Goal: Task Accomplishment & Management: Complete application form

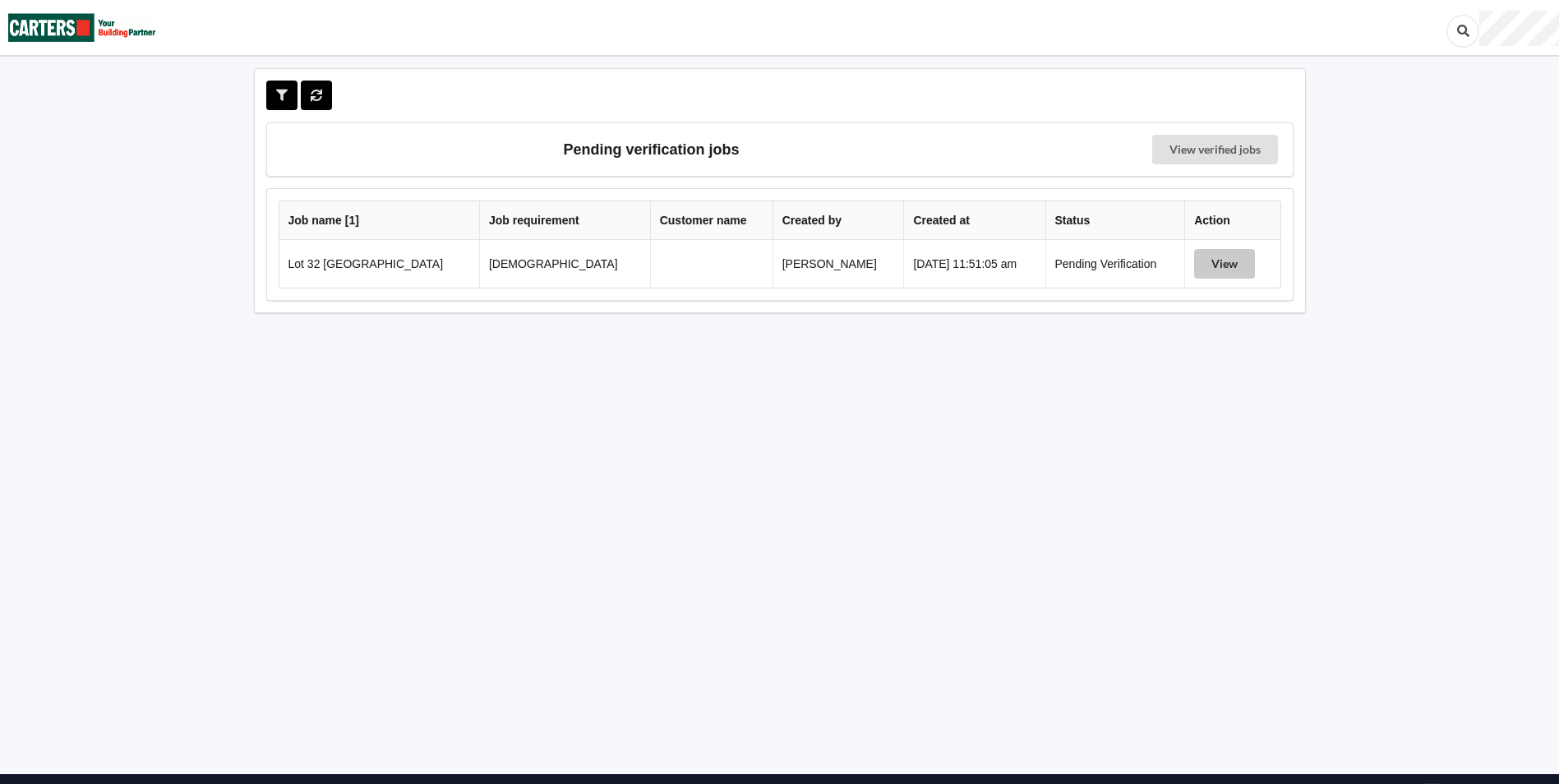
click at [1213, 270] on button "View" at bounding box center [1224, 263] width 61 height 29
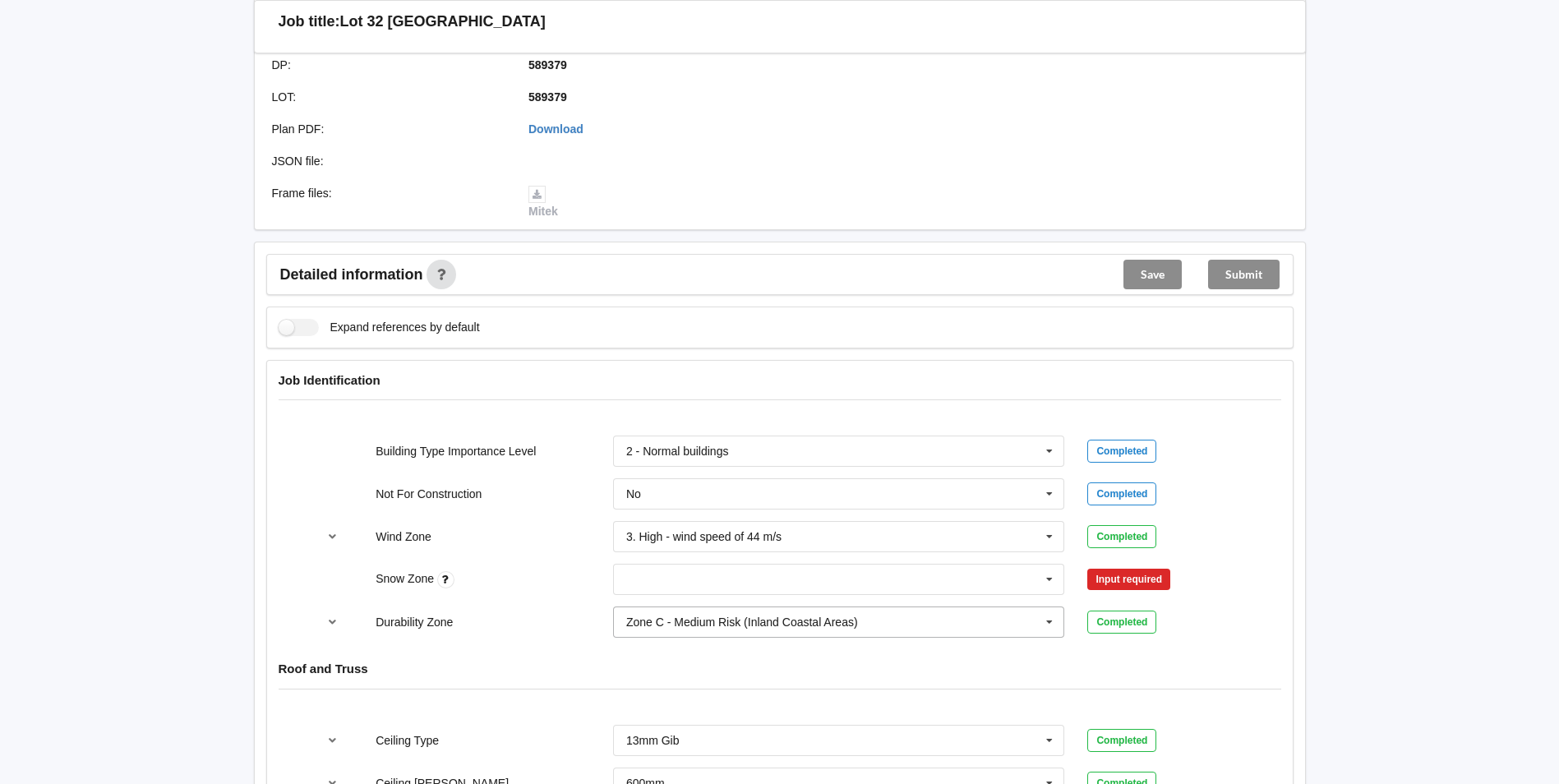
scroll to position [576, 0]
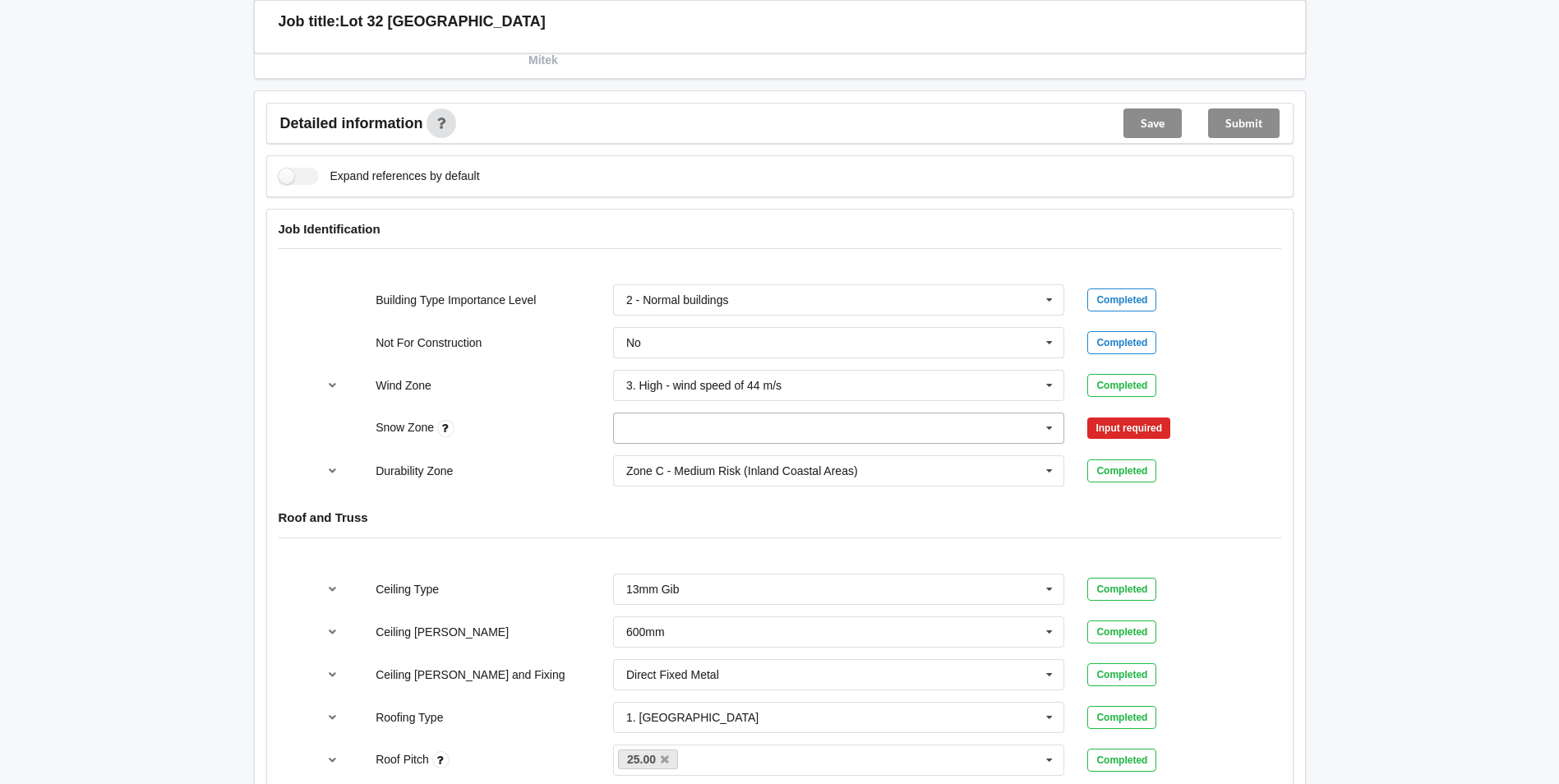
click at [669, 430] on input "text" at bounding box center [840, 428] width 451 height 29
click at [640, 449] on div "N0" at bounding box center [840, 458] width 451 height 30
click at [1173, 429] on button "Confirm input" at bounding box center [1137, 428] width 98 height 27
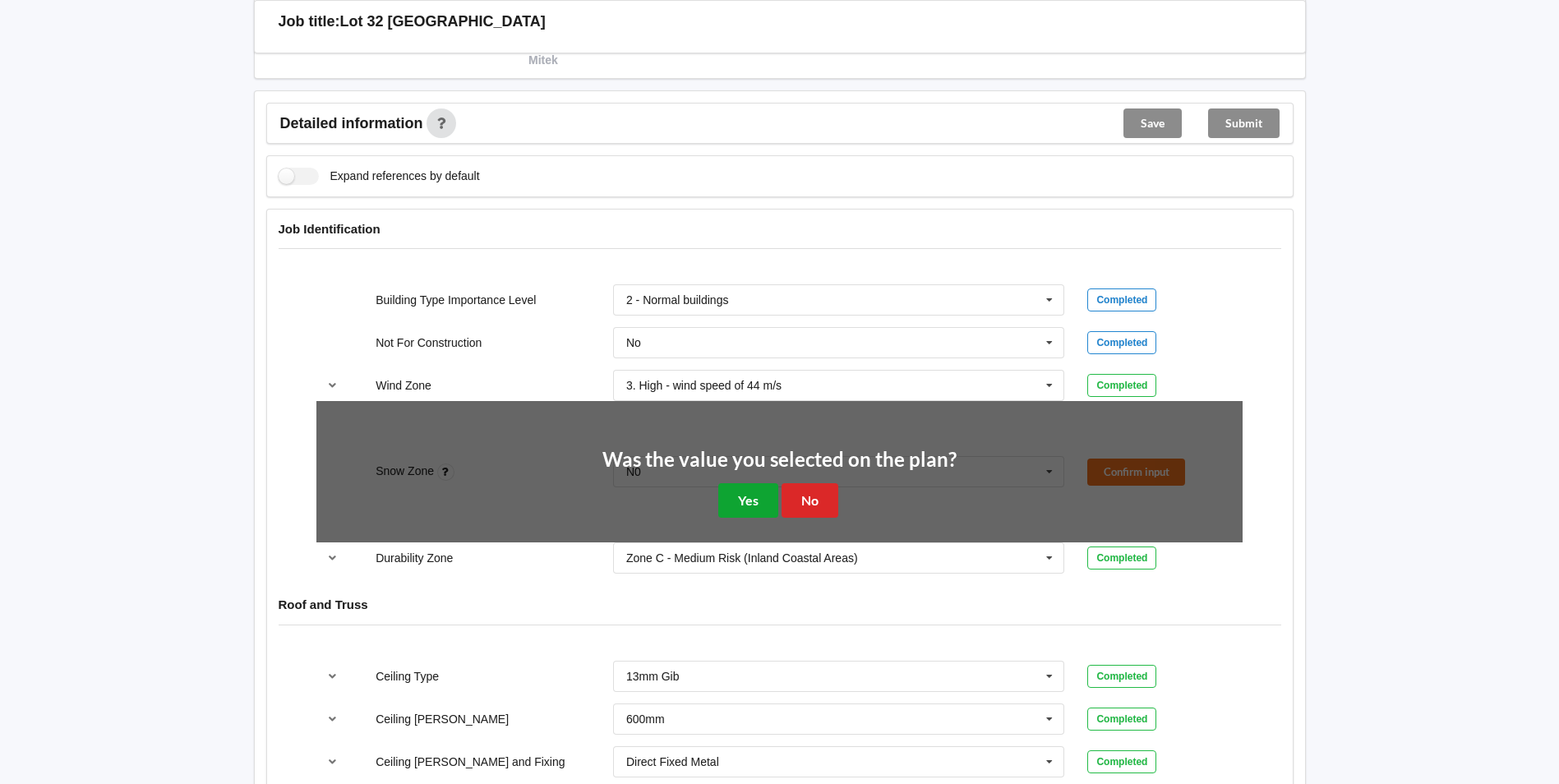
click at [756, 502] on button "Yes" at bounding box center [748, 500] width 60 height 34
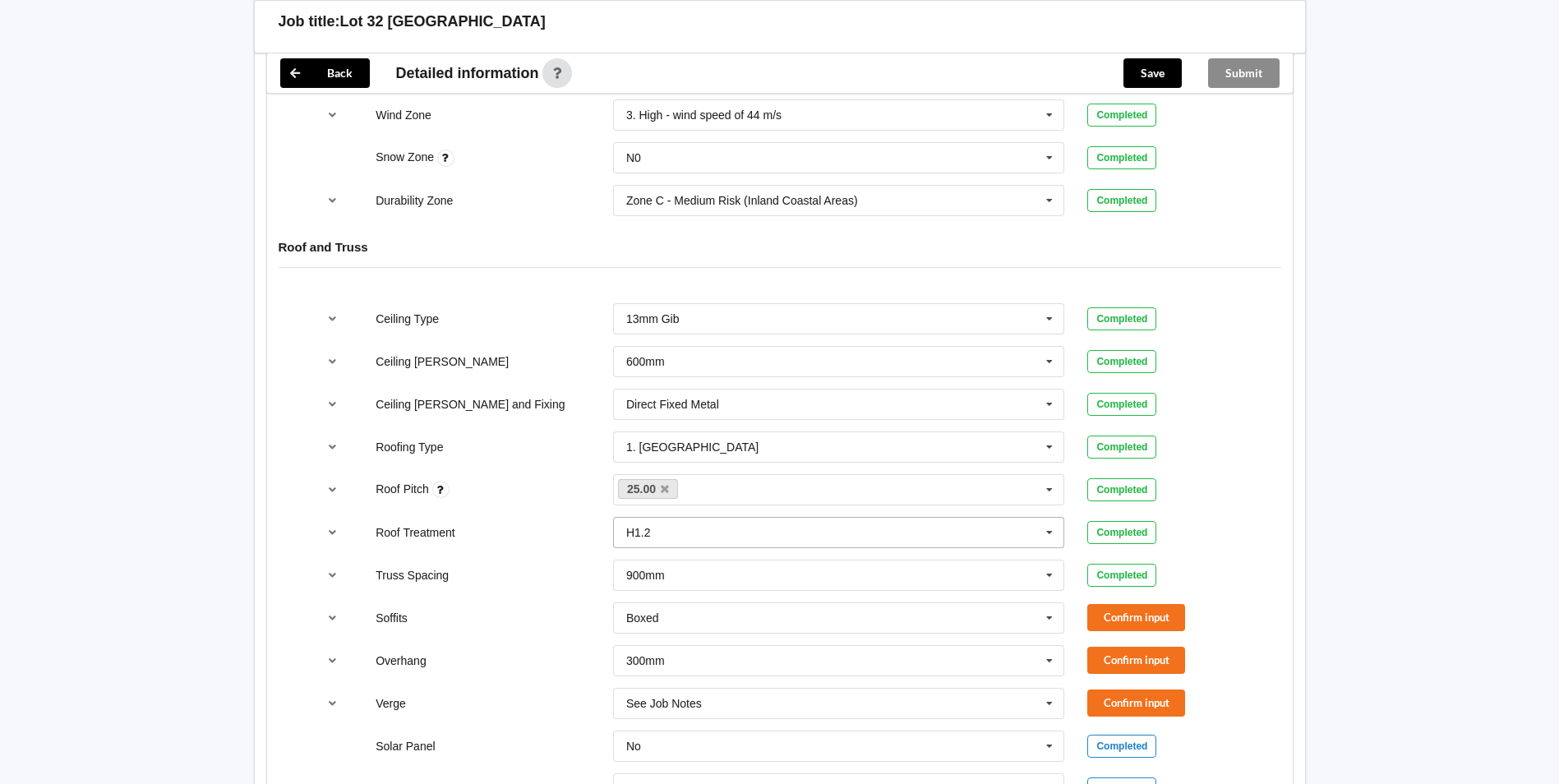
scroll to position [904, 0]
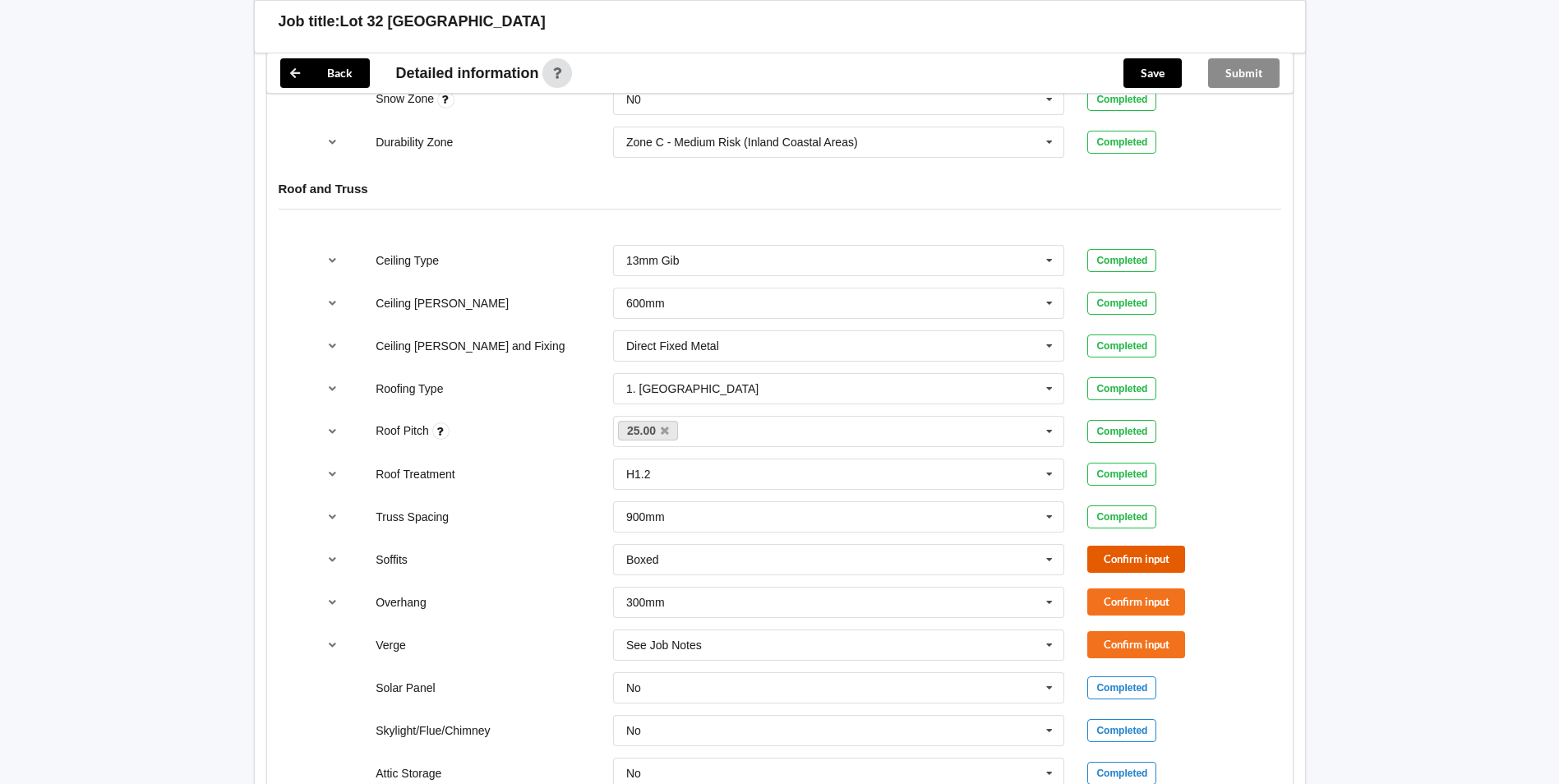
click at [1102, 570] on button "Confirm input" at bounding box center [1137, 559] width 98 height 27
click at [1122, 601] on button "Confirm input" at bounding box center [1137, 601] width 98 height 27
click at [1128, 640] on button "Confirm input" at bounding box center [1137, 645] width 98 height 27
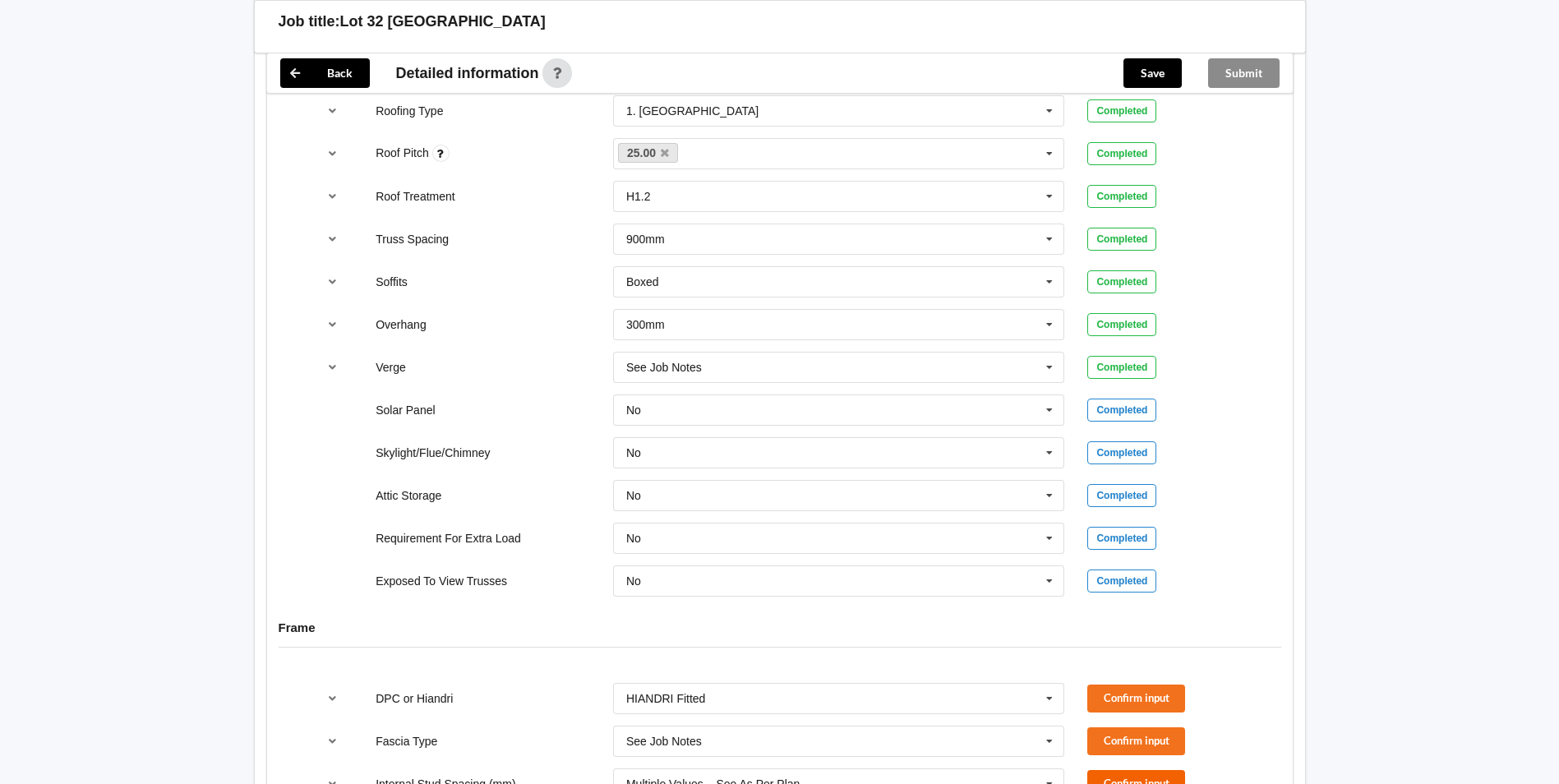
scroll to position [1315, 0]
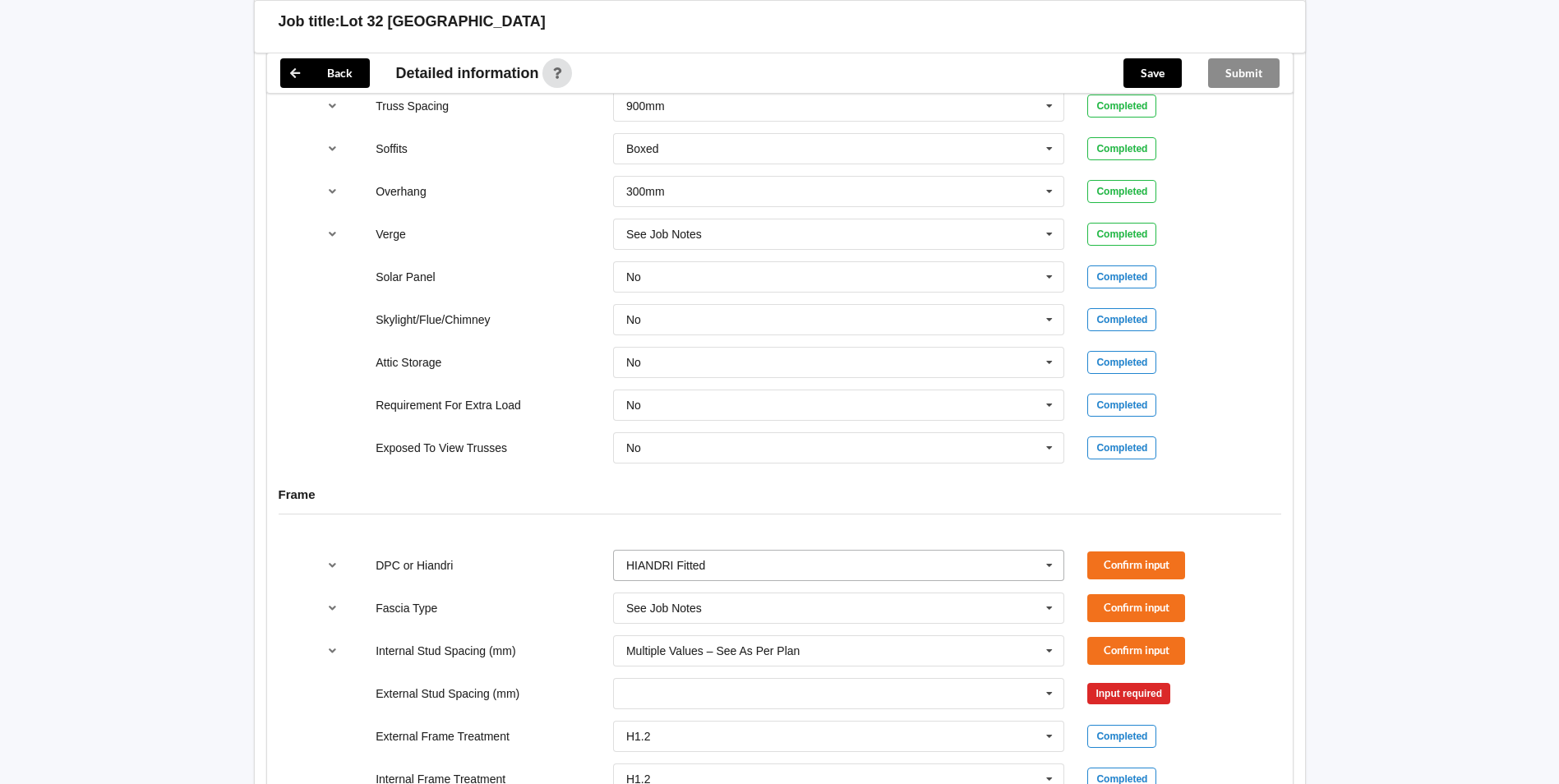
click at [810, 564] on input "text" at bounding box center [840, 564] width 451 height 29
click at [1114, 566] on button "Confirm input" at bounding box center [1137, 564] width 98 height 27
click at [840, 617] on input "text" at bounding box center [840, 608] width 451 height 29
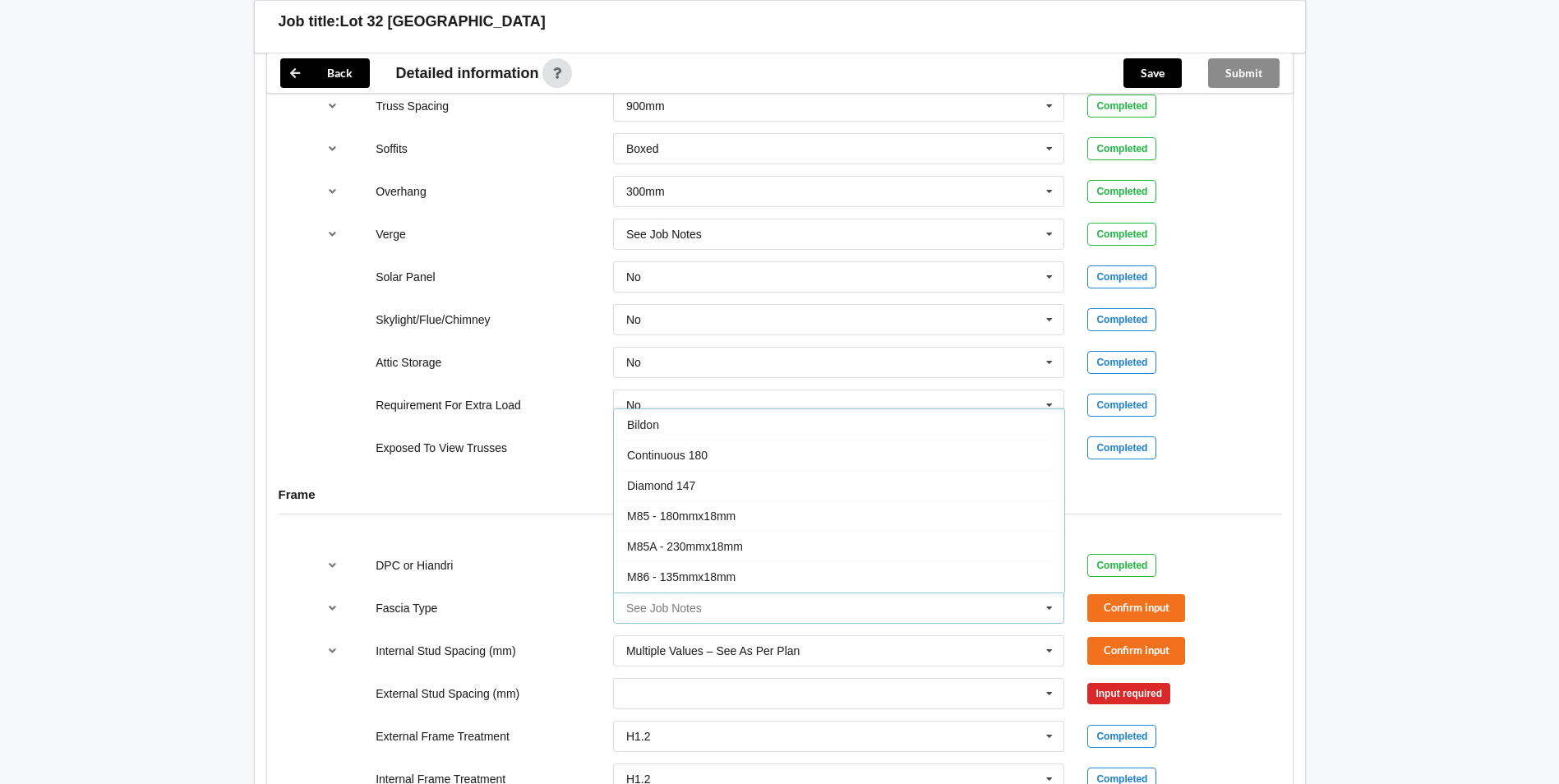
scroll to position [454, 0]
drag, startPoint x: 710, startPoint y: 466, endPoint x: 951, endPoint y: 524, distance: 247.9
click at [714, 466] on div "Multiline 150" at bounding box center [840, 456] width 451 height 30
click at [1135, 608] on button "Confirm input" at bounding box center [1137, 608] width 98 height 27
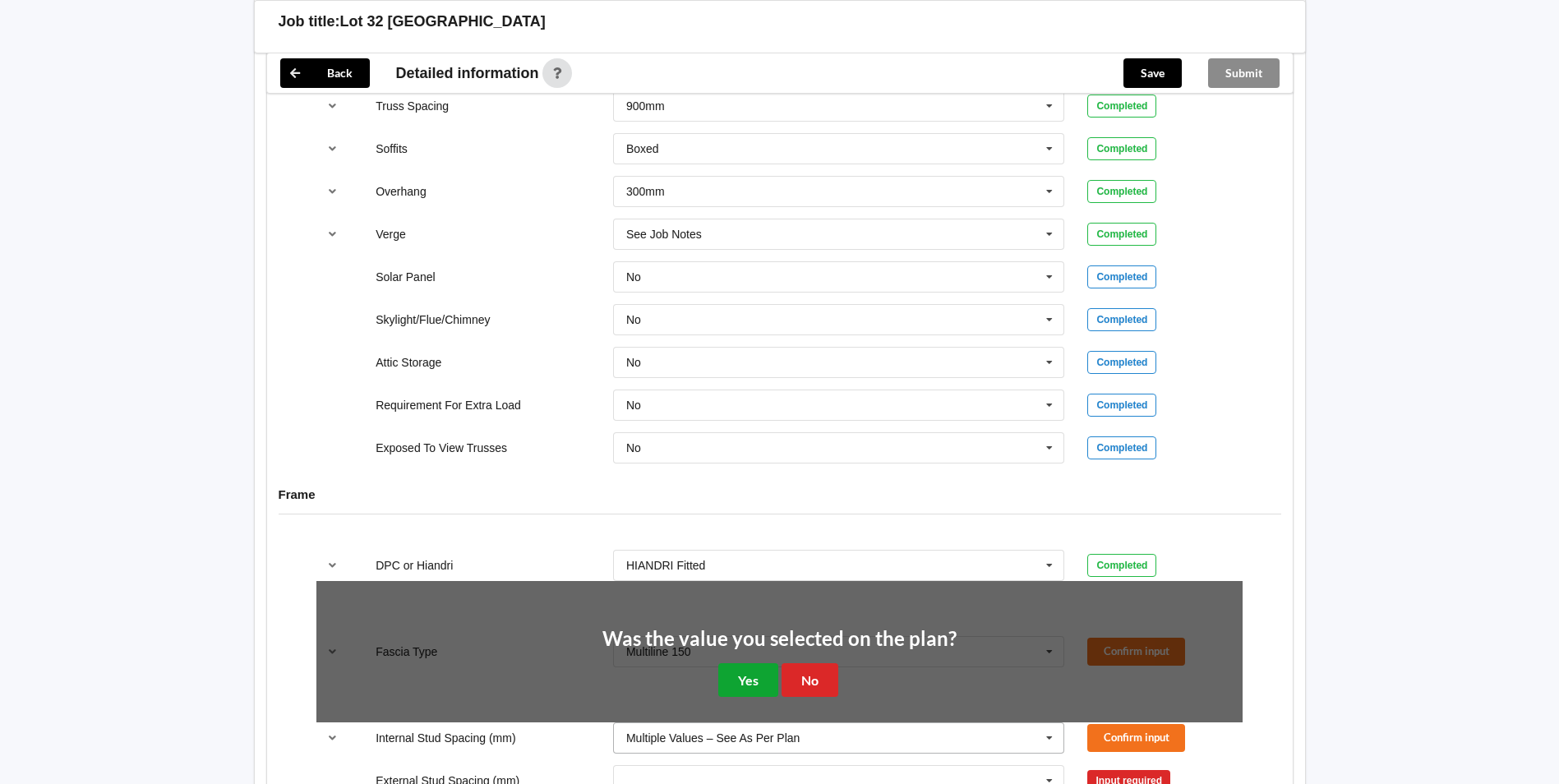
drag, startPoint x: 740, startPoint y: 687, endPoint x: 767, endPoint y: 664, distance: 35.5
click at [742, 685] on button "Yes" at bounding box center [748, 680] width 60 height 34
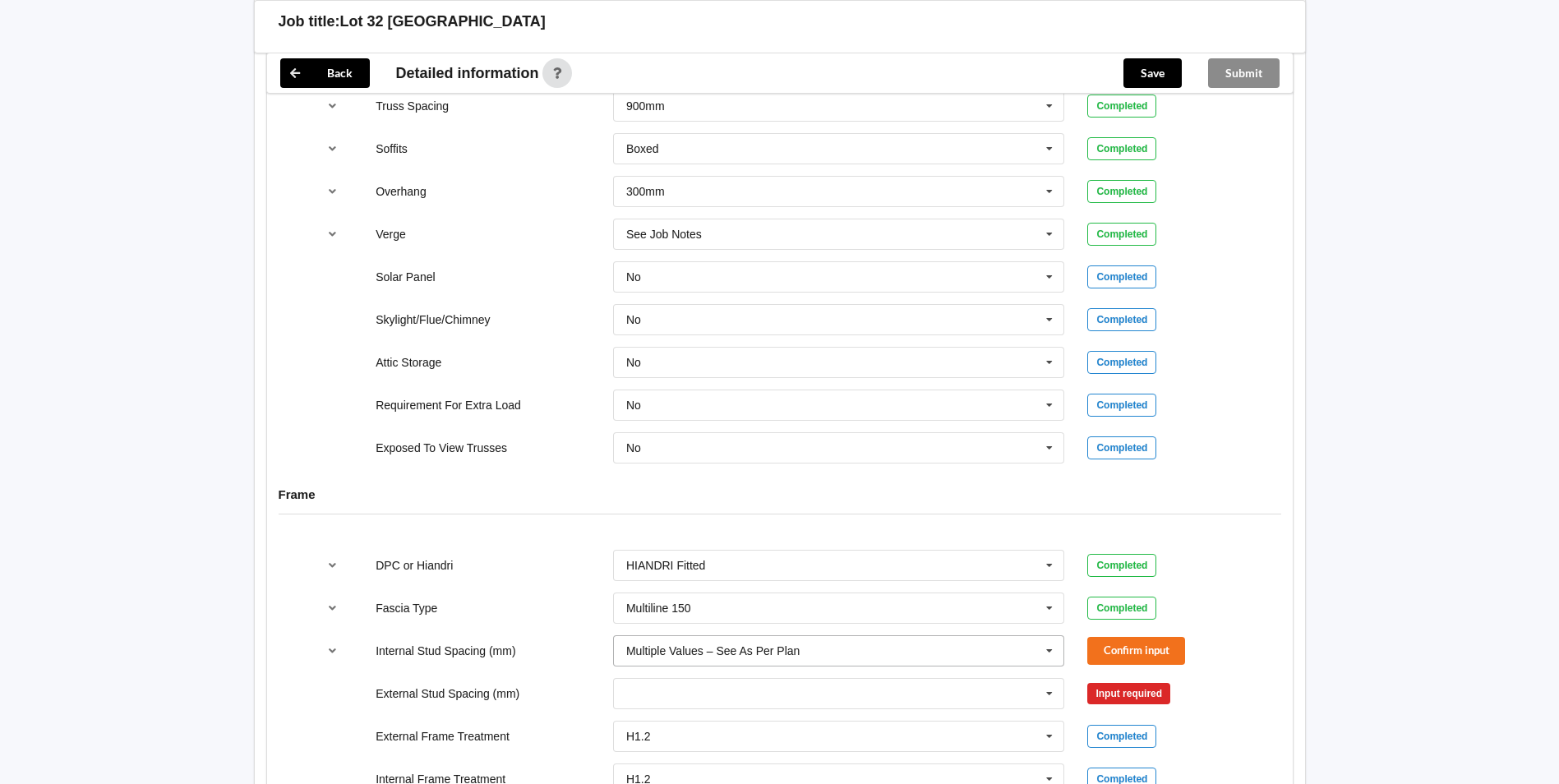
click at [749, 645] on div "Multiple Values – See As Per Plan" at bounding box center [714, 651] width 173 height 11
click at [1108, 643] on button "Confirm input" at bounding box center [1137, 650] width 98 height 27
click at [1108, 644] on div "Completed" at bounding box center [1122, 651] width 69 height 23
click at [852, 685] on input "text" at bounding box center [840, 693] width 451 height 29
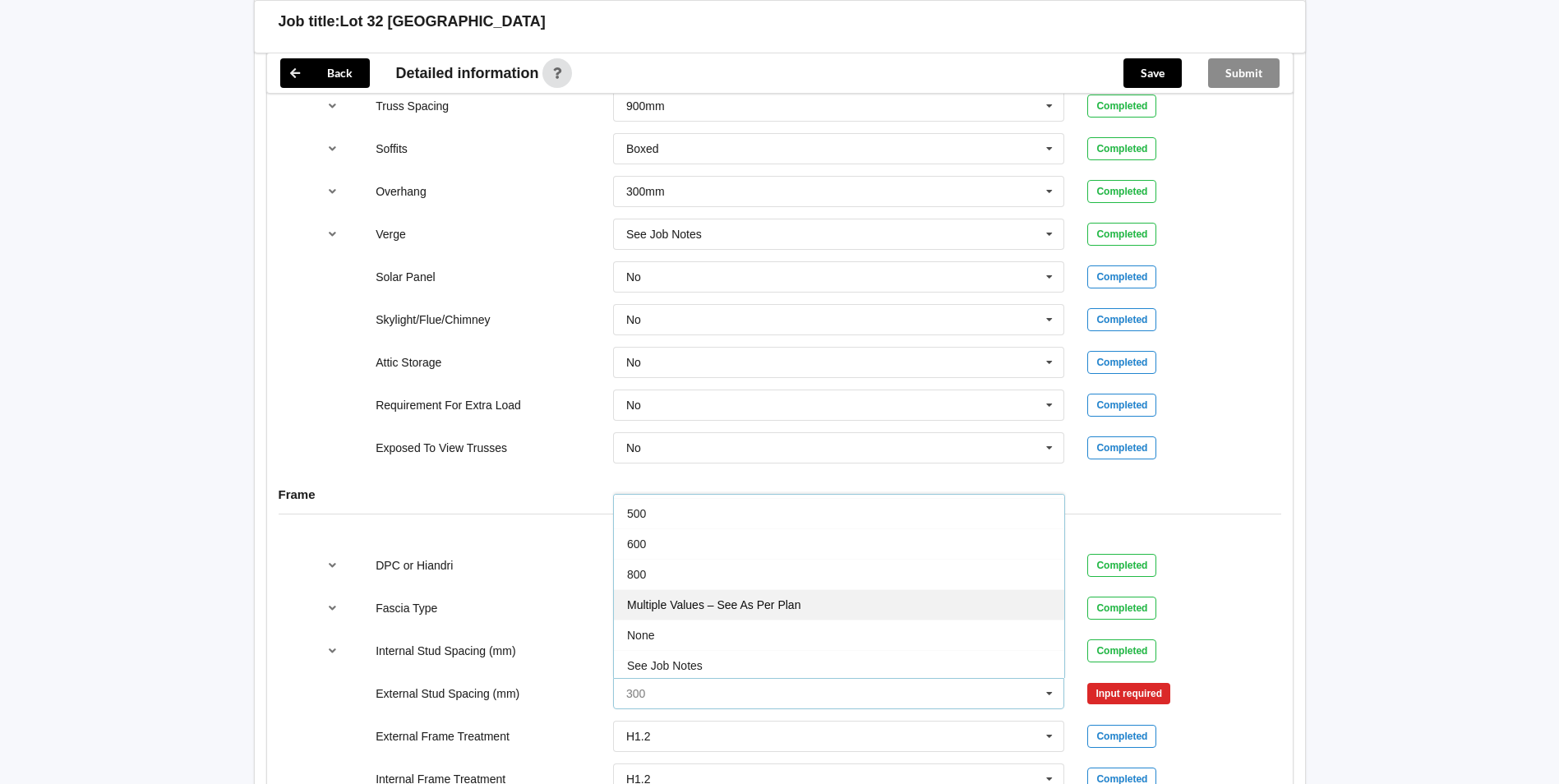
scroll to position [90, 0]
drag, startPoint x: 688, startPoint y: 606, endPoint x: 974, endPoint y: 669, distance: 292.9
click at [688, 608] on span "Multiple Values – See As Per Plan" at bounding box center [714, 602] width 173 height 13
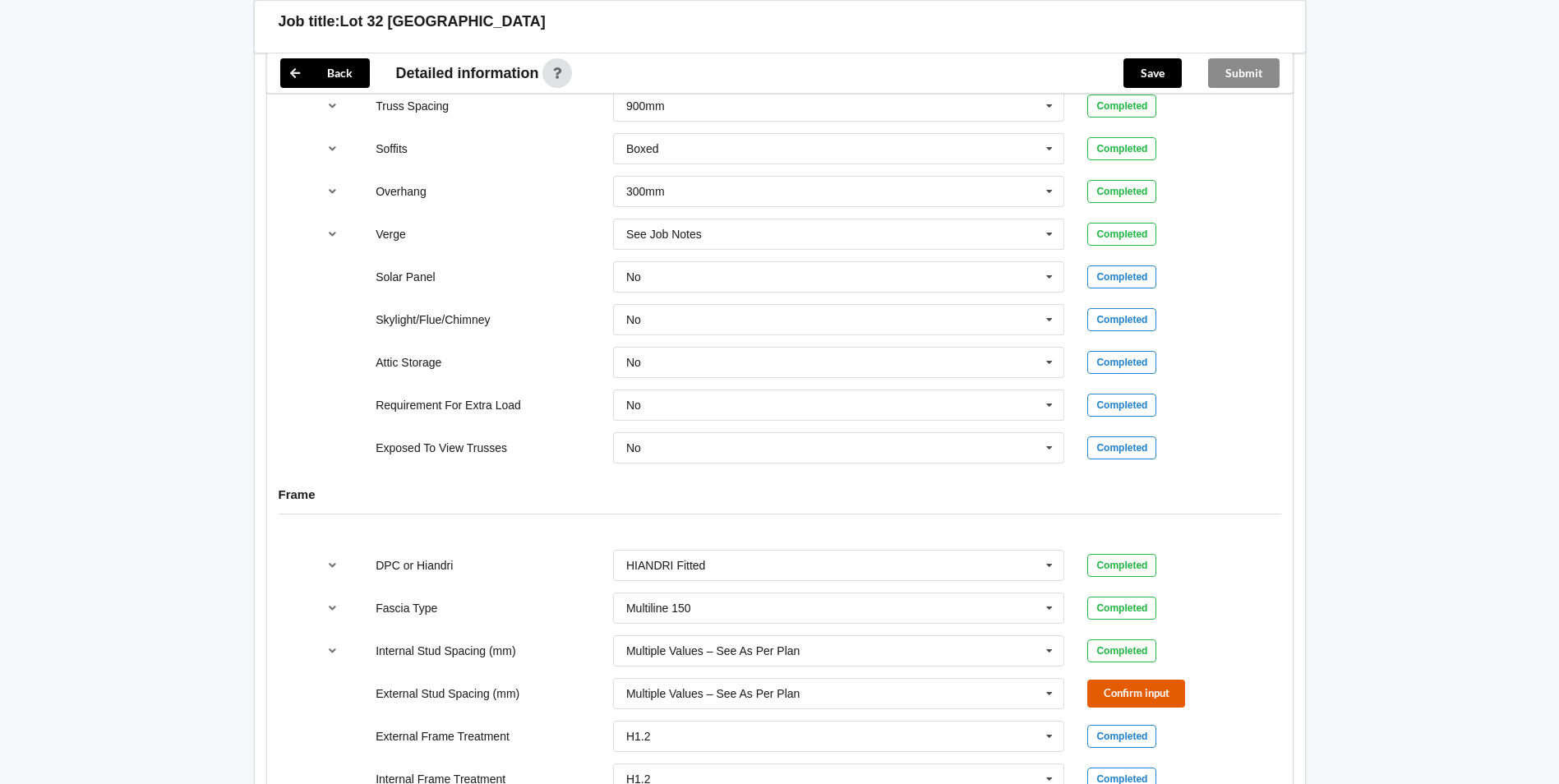
click at [1145, 697] on button "Confirm input" at bounding box center [1137, 693] width 98 height 27
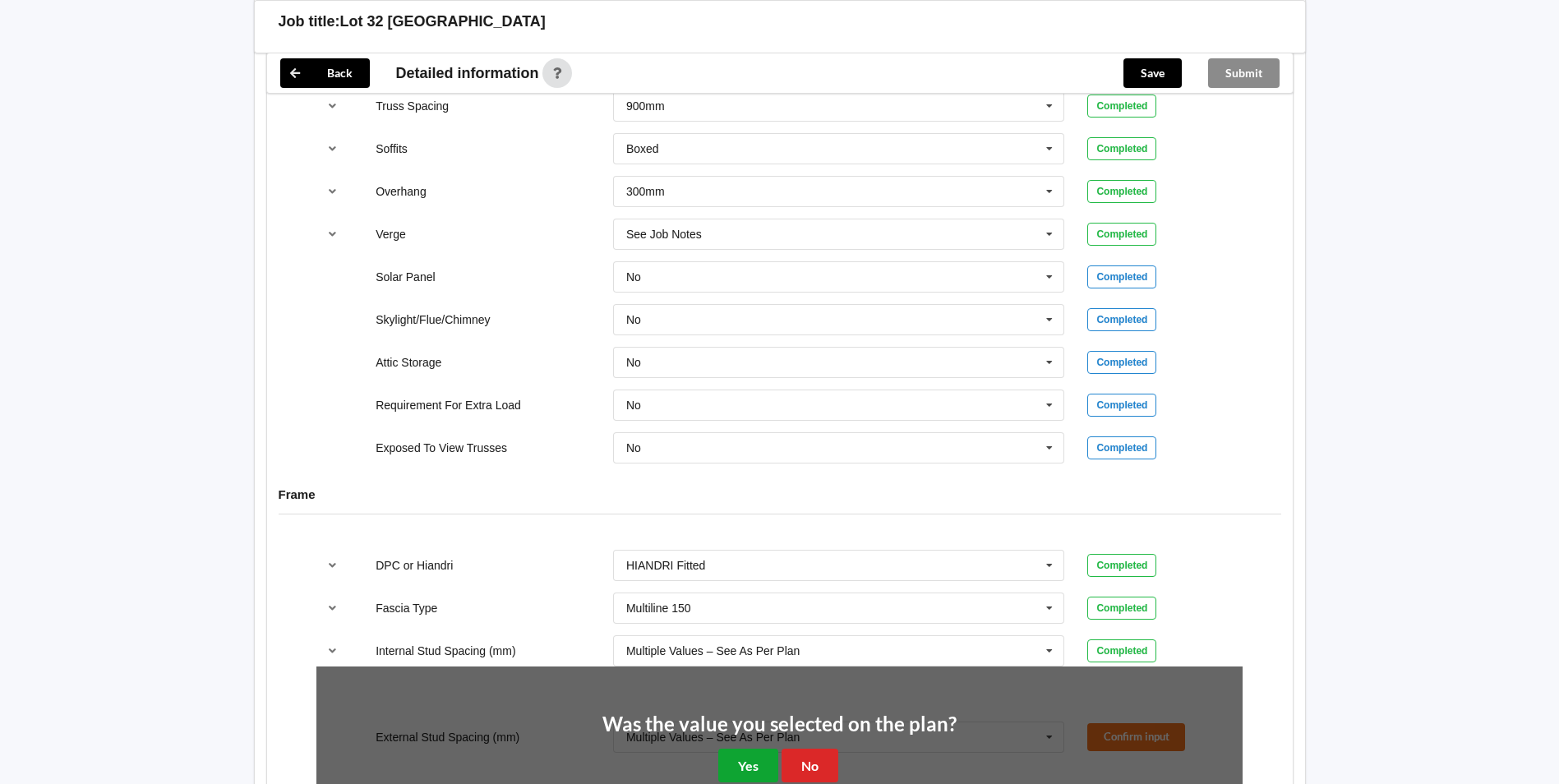
click at [757, 772] on button "Yes" at bounding box center [748, 766] width 60 height 34
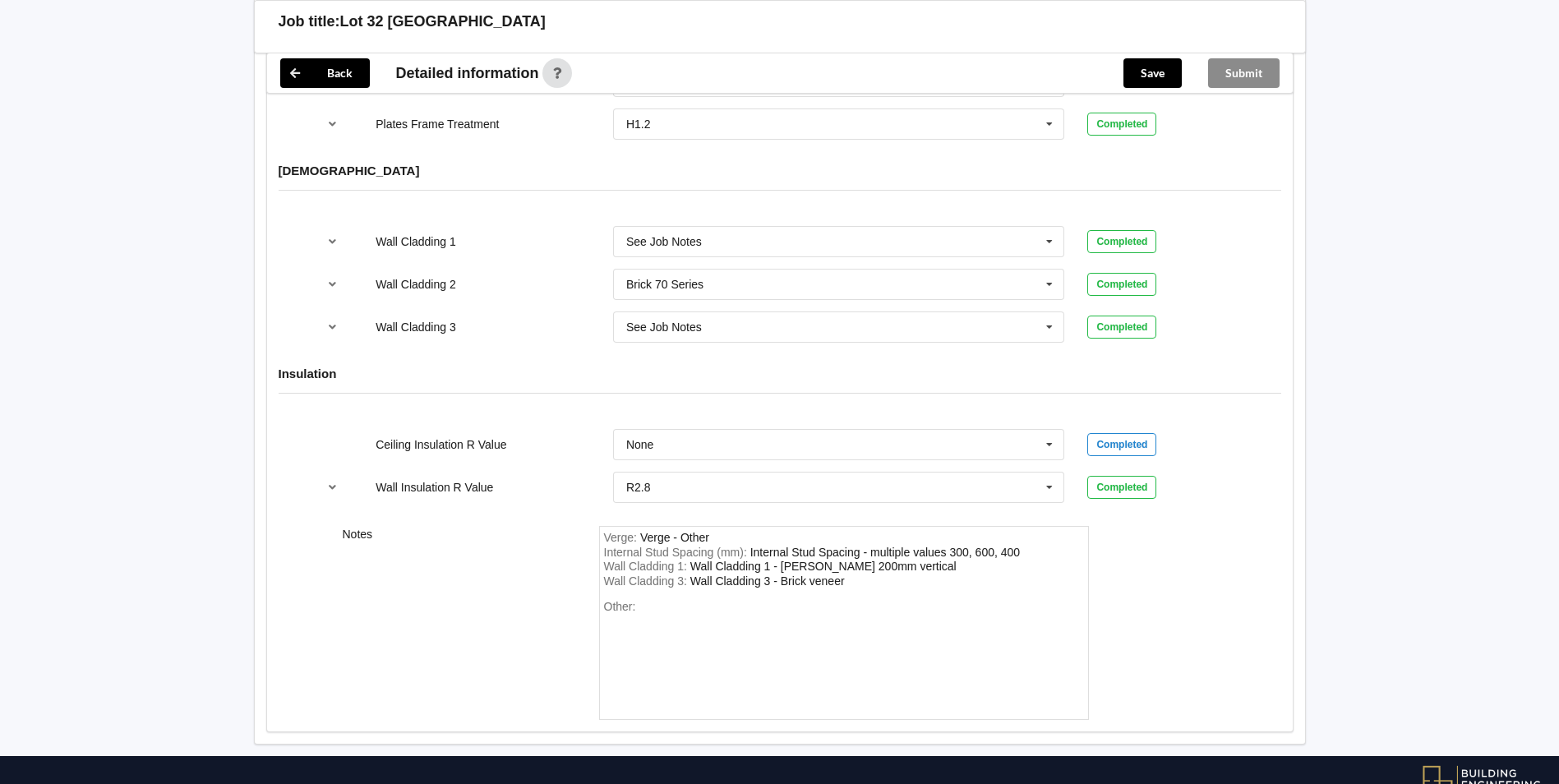
scroll to position [2054, 0]
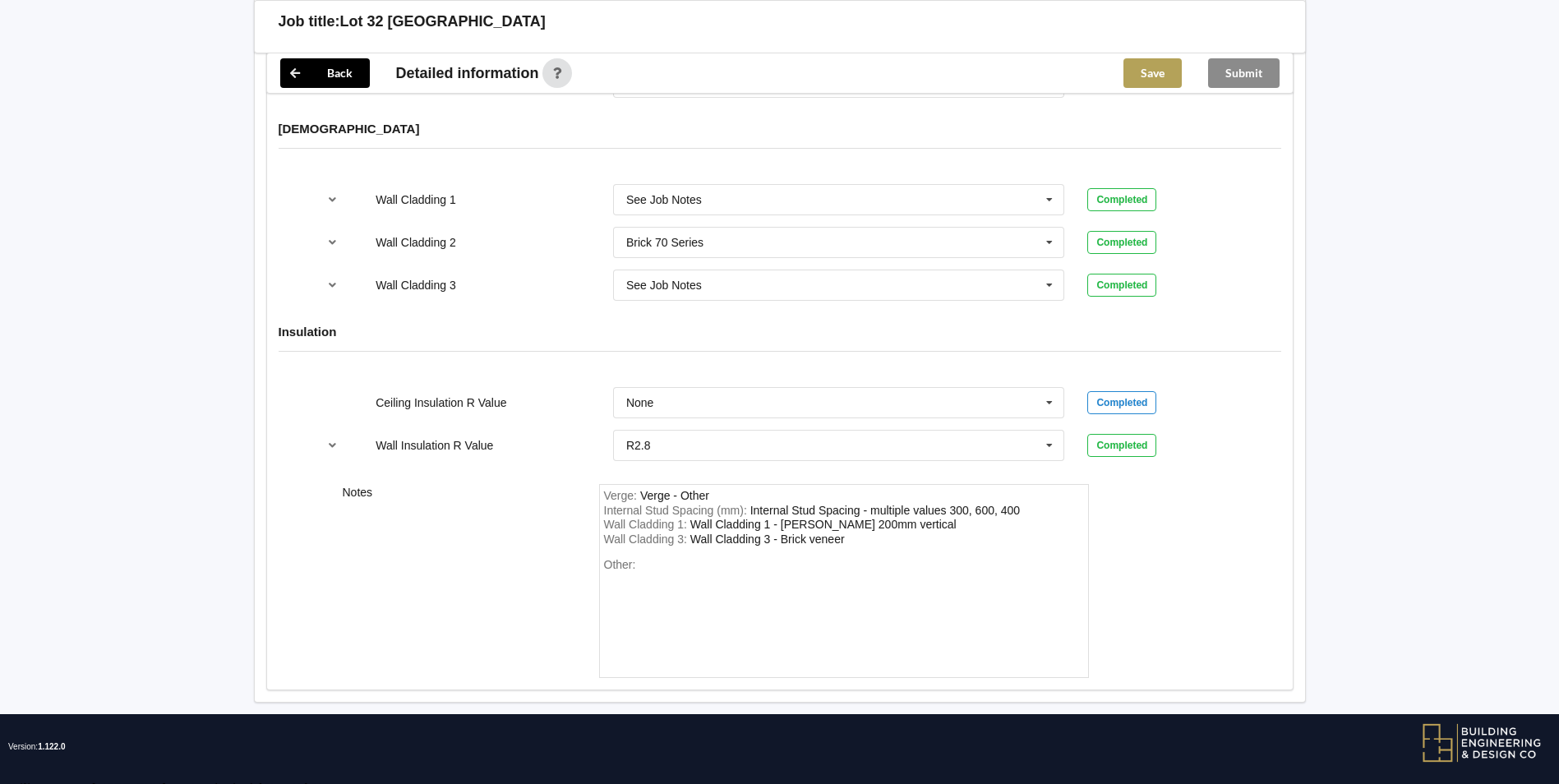
click at [1144, 81] on button "Save" at bounding box center [1153, 73] width 58 height 29
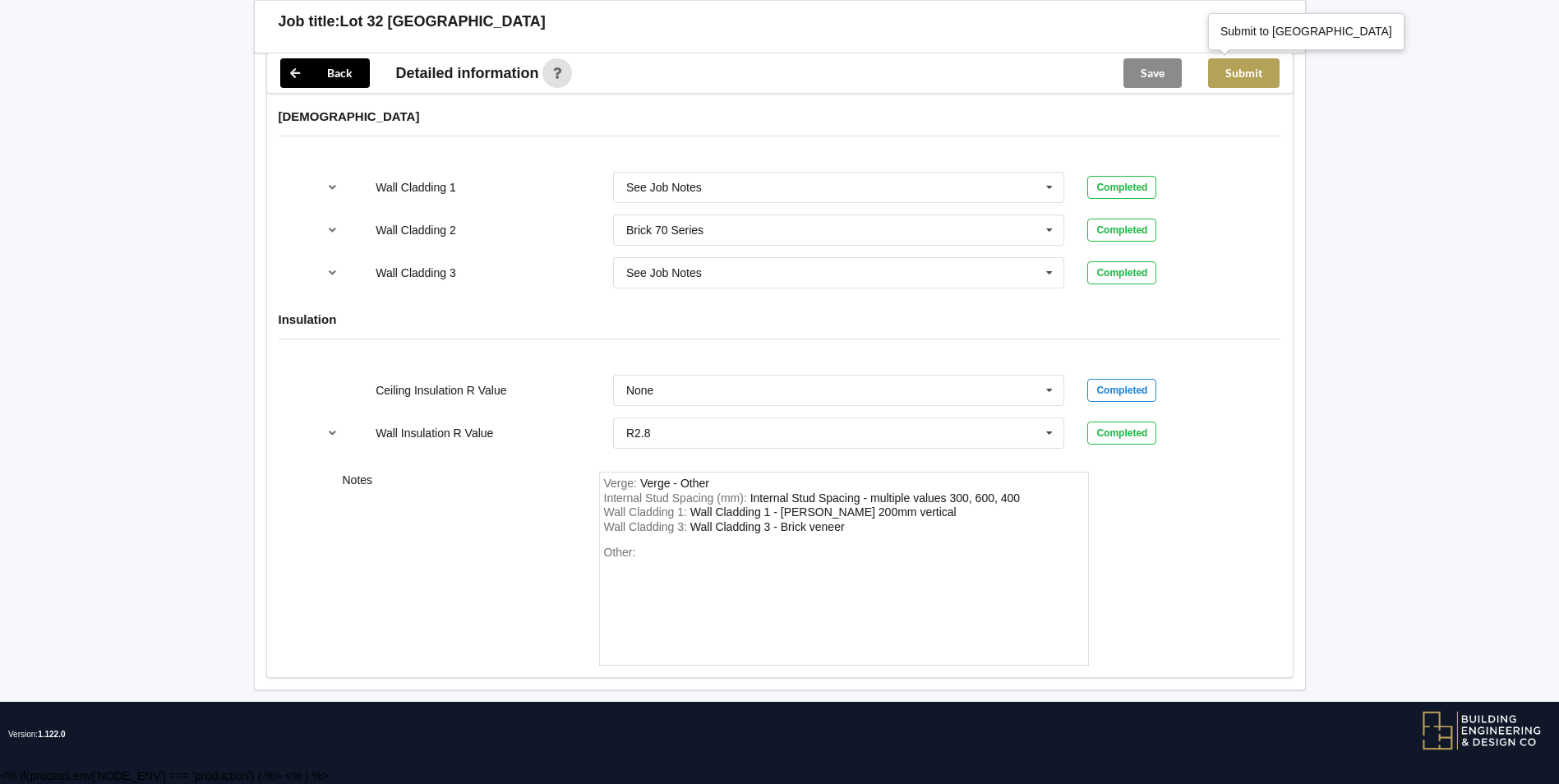
click at [1238, 84] on button "Submit" at bounding box center [1244, 73] width 72 height 29
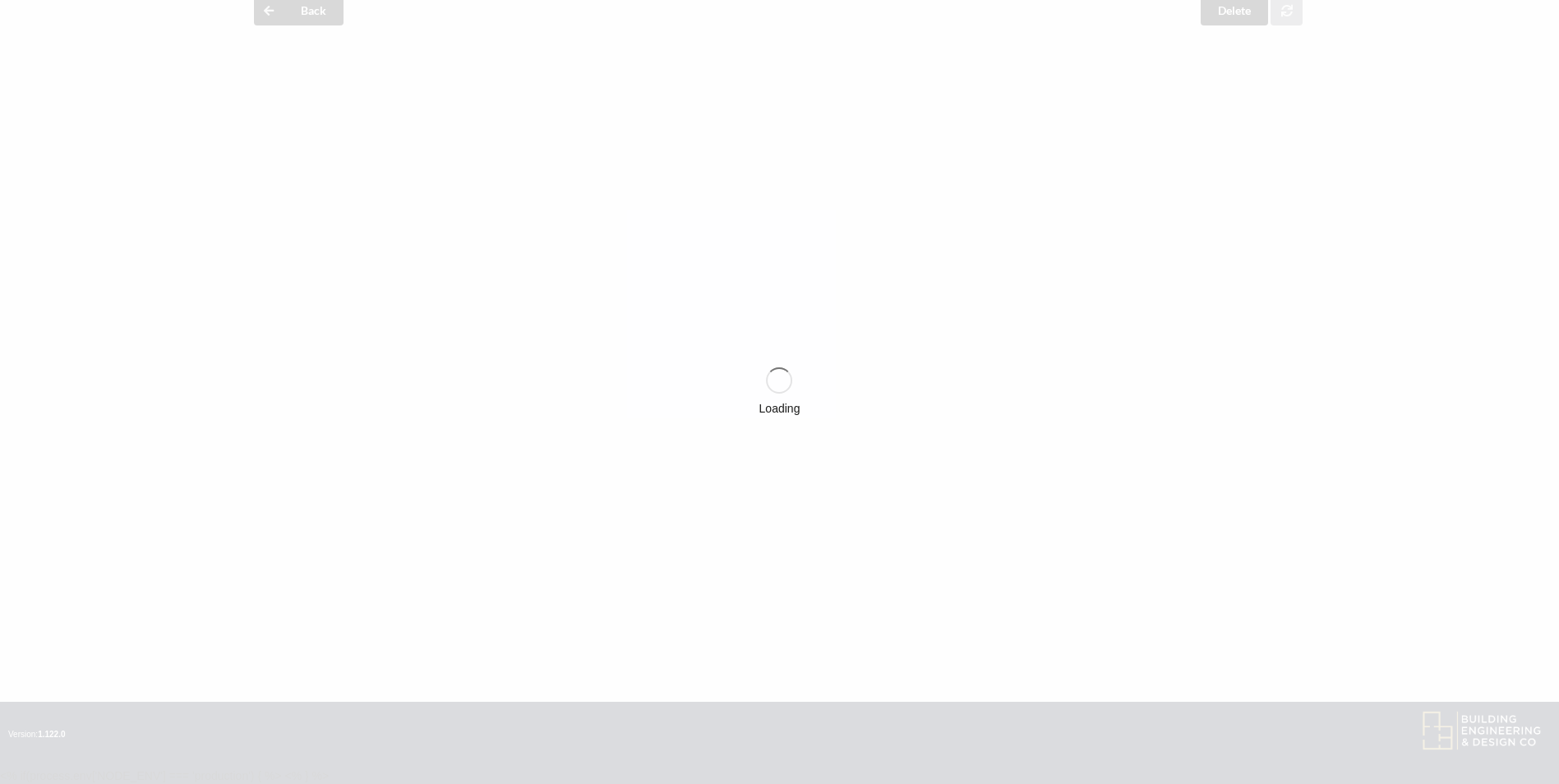
scroll to position [1991, 0]
